Goal: Communication & Community: Ask a question

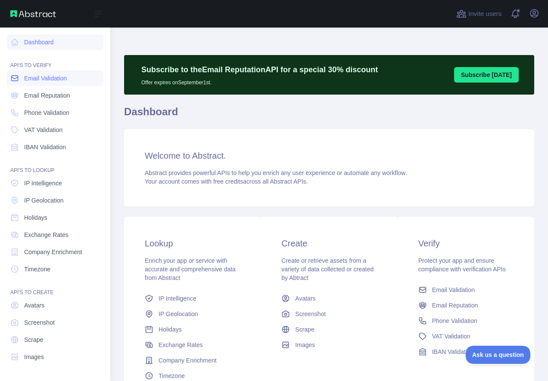
click at [54, 81] on span "Email Validation" at bounding box center [45, 78] width 43 height 9
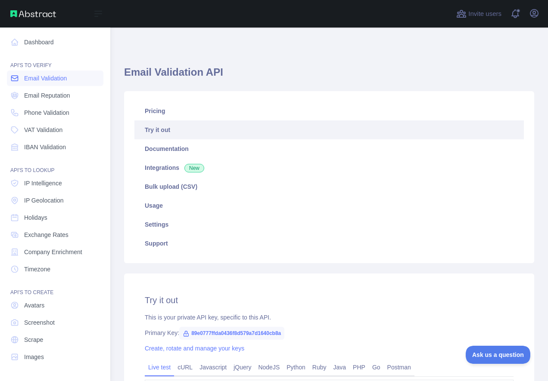
type textarea "**********"
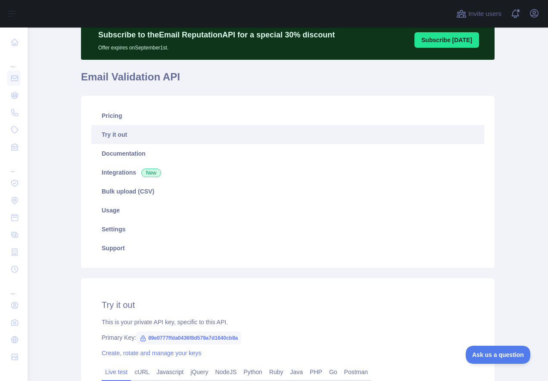
scroll to position [28, 0]
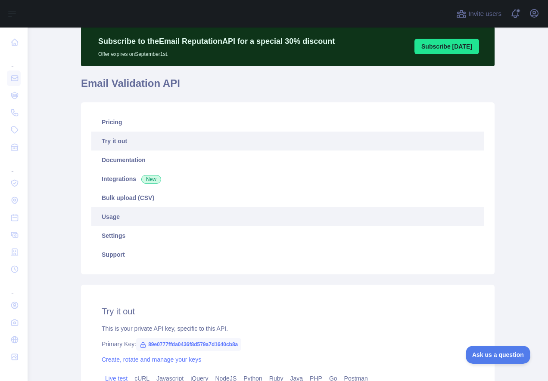
click at [112, 218] on link "Usage" at bounding box center [287, 217] width 393 height 19
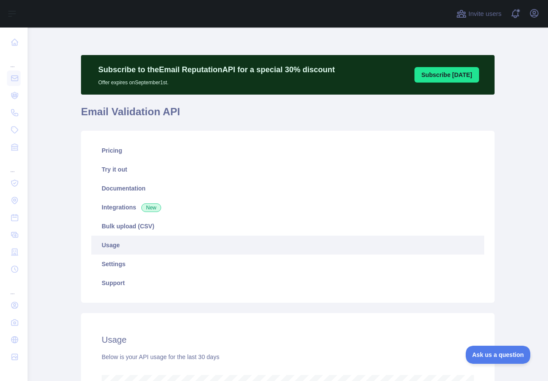
scroll to position [354, 514]
click at [537, 19] on button "Open user menu" at bounding box center [534, 13] width 14 height 14
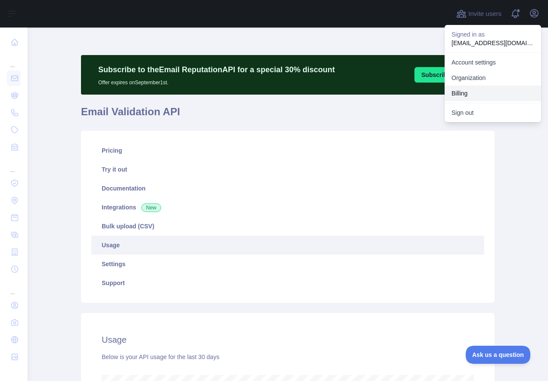
click at [467, 90] on button "Billing" at bounding box center [492, 93] width 96 height 15
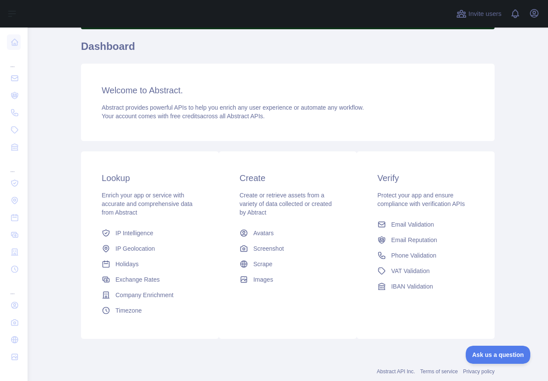
scroll to position [87, 0]
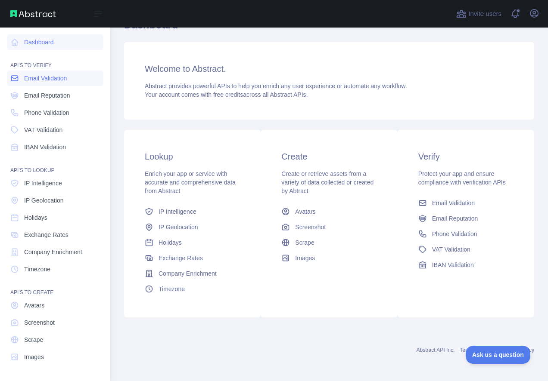
click at [55, 81] on span "Email Validation" at bounding box center [45, 78] width 43 height 9
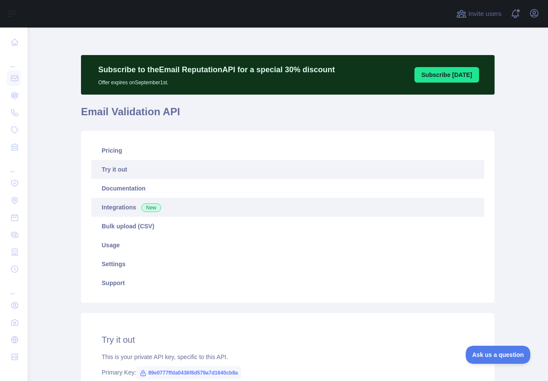
click at [125, 210] on link "Integrations New" at bounding box center [287, 207] width 393 height 19
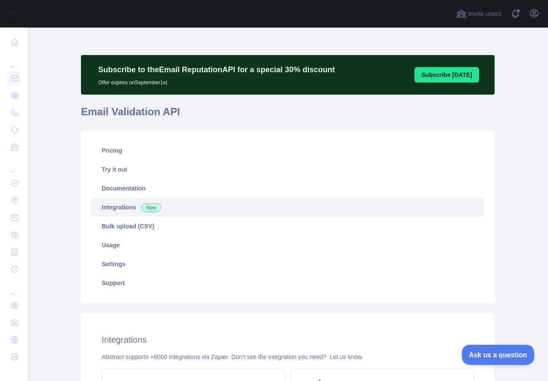
click at [488, 355] on span "Ask us a question" at bounding box center [493, 354] width 65 height 6
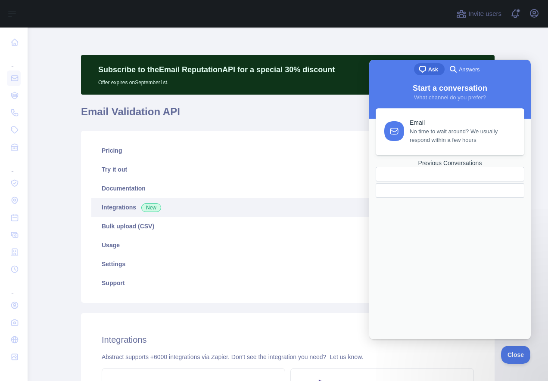
scroll to position [86, 0]
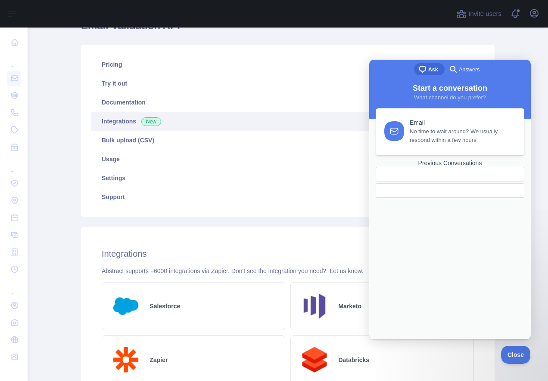
click at [479, 138] on span "No time to wait around? We usually respond within a few hours" at bounding box center [461, 135] width 105 height 17
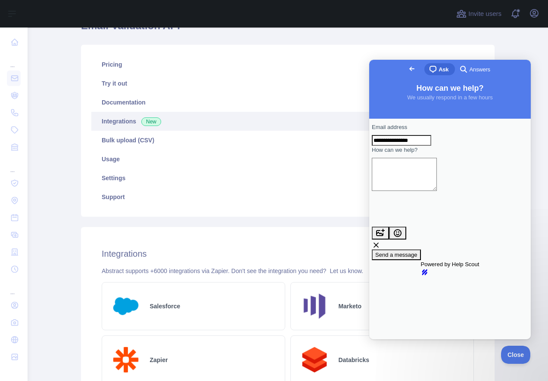
click at [422, 184] on textarea "How can we help?" at bounding box center [404, 174] width 65 height 33
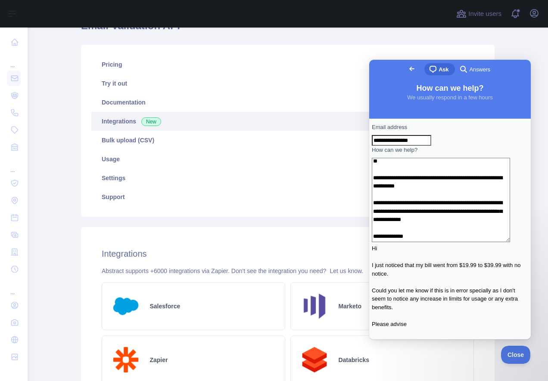
scroll to position [22, 0]
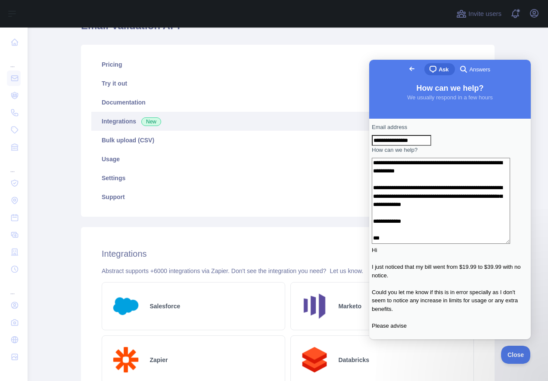
type textarea "**********"
click at [404, 299] on div "**********" at bounding box center [450, 264] width 156 height 283
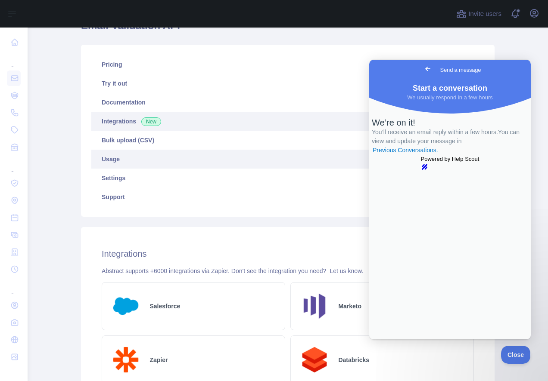
click at [358, 166] on link "Usage" at bounding box center [287, 159] width 393 height 19
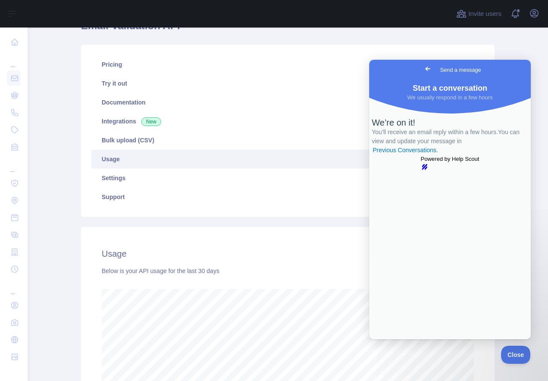
scroll to position [354, 514]
